Goal: Task Accomplishment & Management: Complete application form

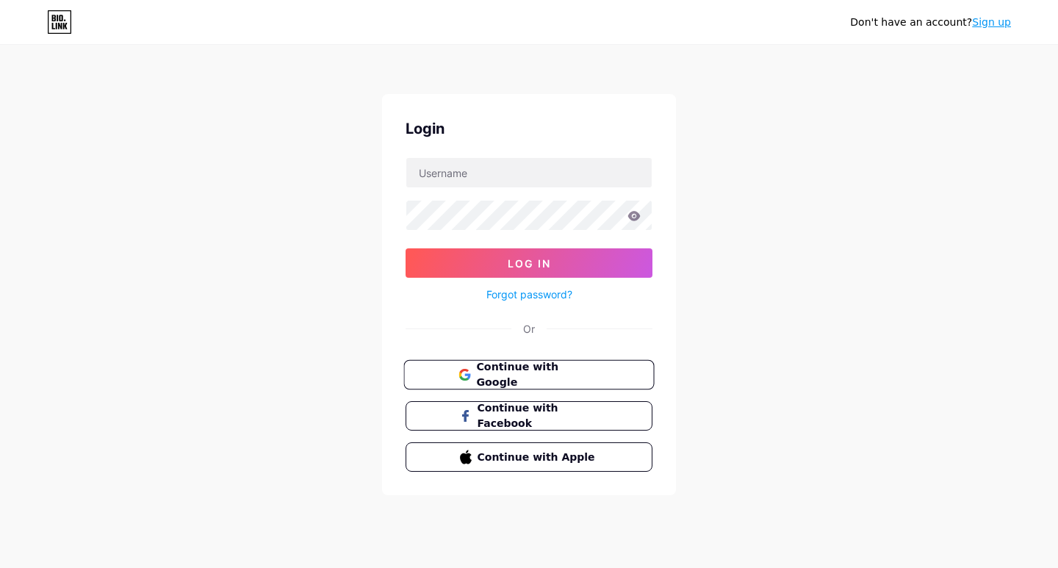
click at [503, 371] on span "Continue with Google" at bounding box center [537, 375] width 123 height 32
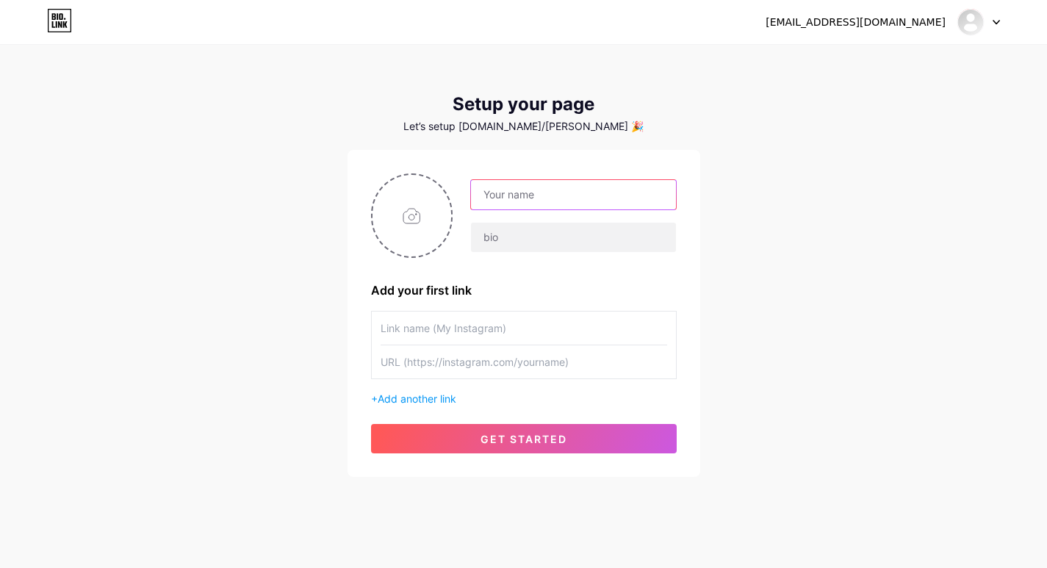
click at [509, 193] on input "text" at bounding box center [573, 194] width 204 height 29
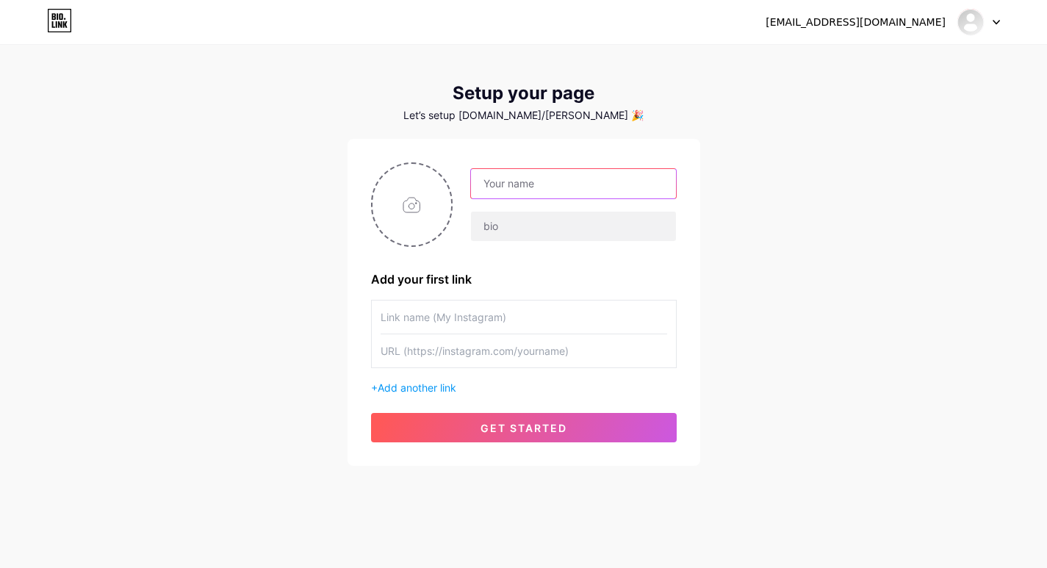
scroll to position [15, 0]
